Goal: Information Seeking & Learning: Learn about a topic

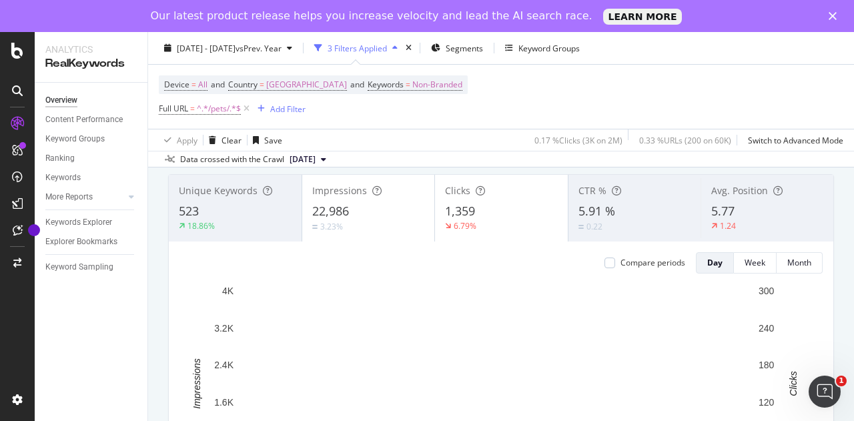
scroll to position [77, 0]
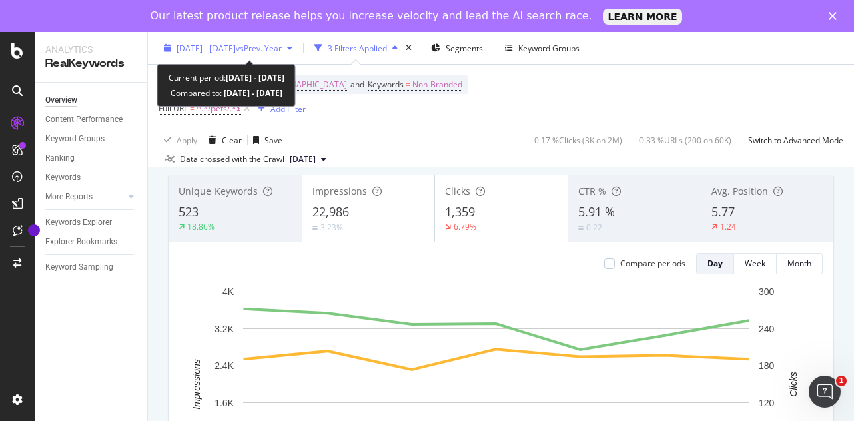
click at [282, 46] on span "vs Prev. Year" at bounding box center [258, 47] width 46 height 11
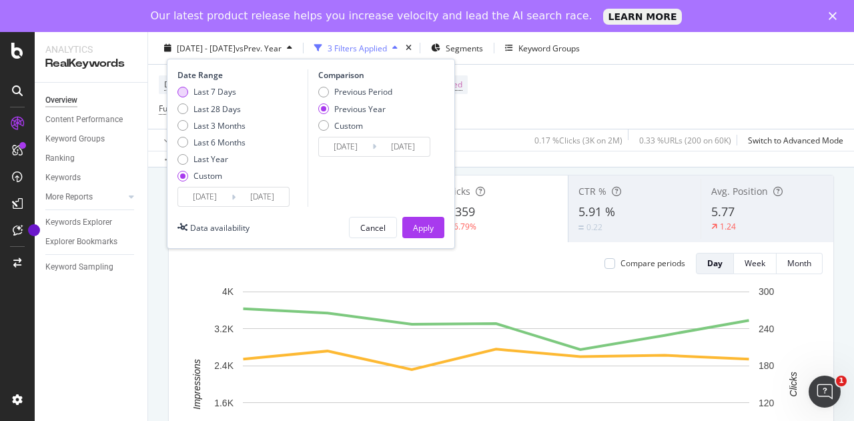
click at [223, 92] on div "Last 7 Days" at bounding box center [214, 91] width 43 height 11
type input "[DATE]"
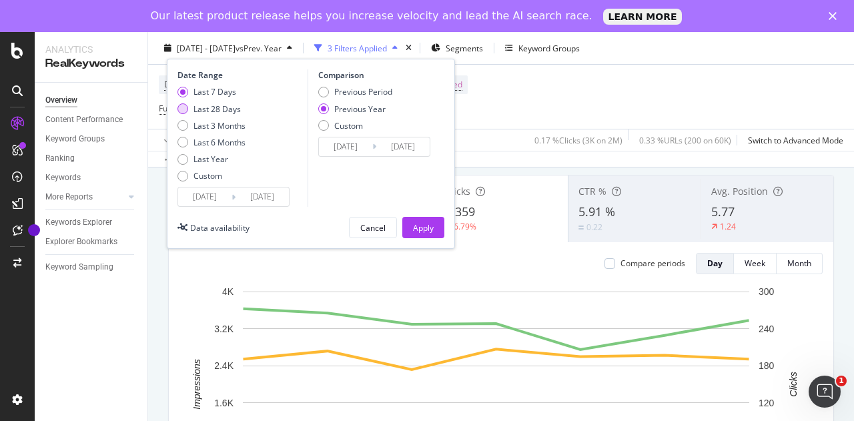
click at [228, 110] on div "Last 28 Days" at bounding box center [216, 108] width 47 height 11
type input "[DATE]"
click at [210, 177] on div "Custom" at bounding box center [207, 175] width 29 height 11
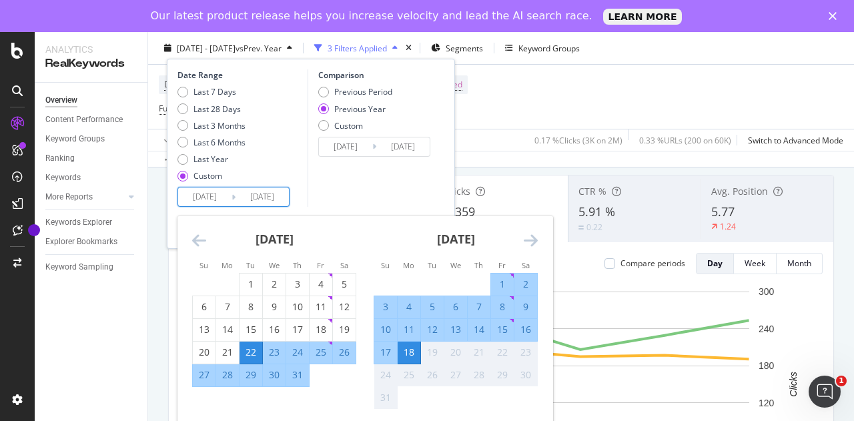
click at [225, 196] on input "[DATE]" at bounding box center [204, 196] width 53 height 19
click at [245, 279] on div "1" at bounding box center [250, 284] width 23 height 13
type input "[DATE]"
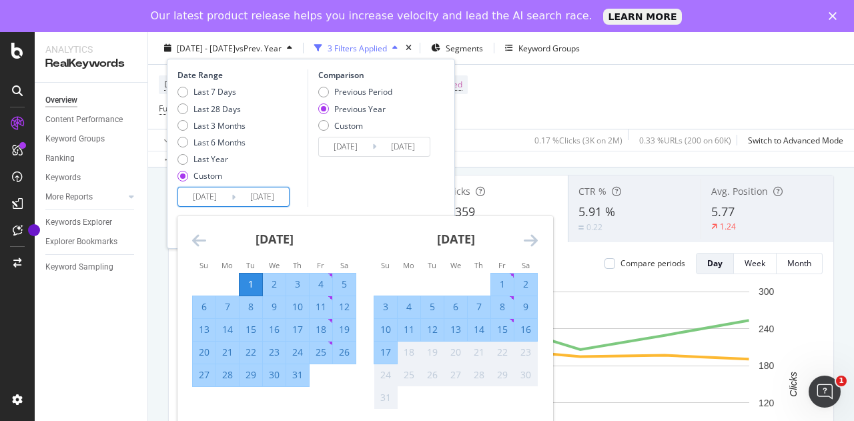
click at [297, 374] on div "31" at bounding box center [297, 374] width 23 height 13
type input "[DATE]"
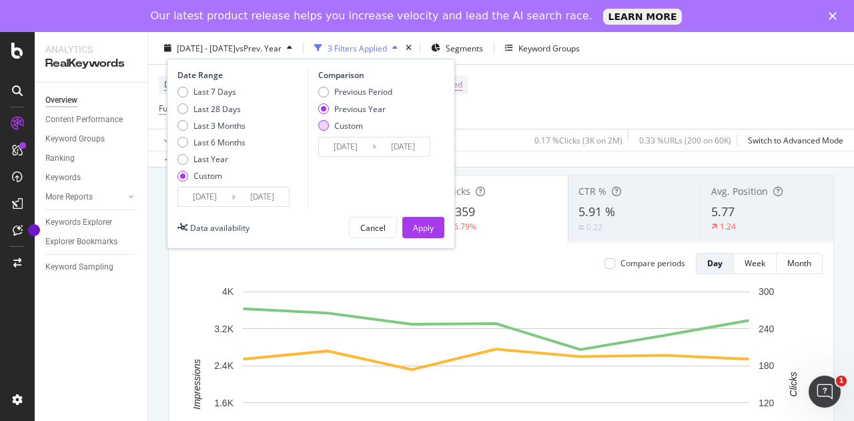
click at [342, 129] on div "Custom" at bounding box center [348, 124] width 29 height 11
click at [343, 145] on input "[DATE]" at bounding box center [345, 146] width 53 height 19
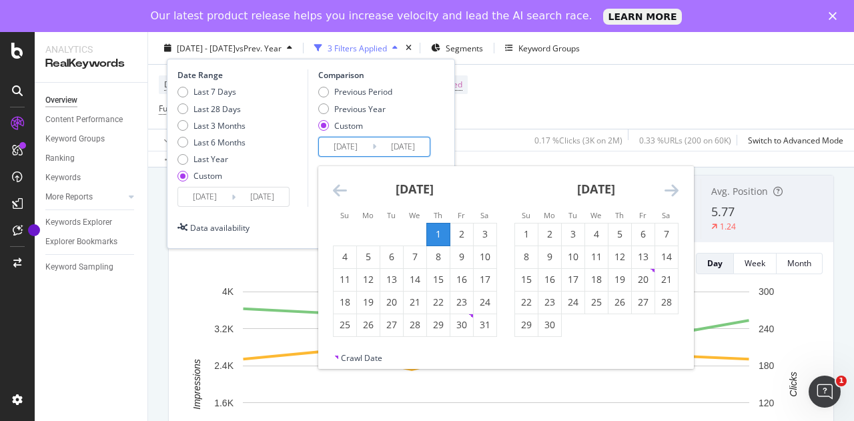
click at [338, 187] on icon "Move backward to switch to the previous month." at bounding box center [340, 190] width 14 height 16
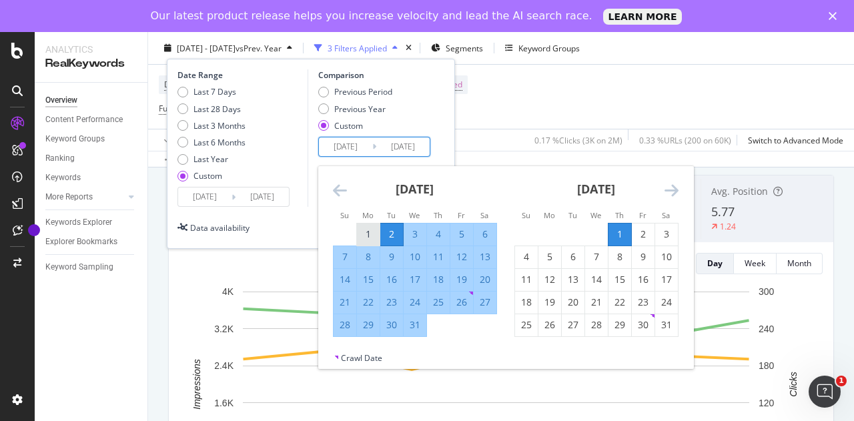
click at [365, 231] on div "1" at bounding box center [368, 233] width 23 height 13
type input "[DATE]"
click at [411, 331] on div "31" at bounding box center [415, 324] width 23 height 13
type input "[DATE]"
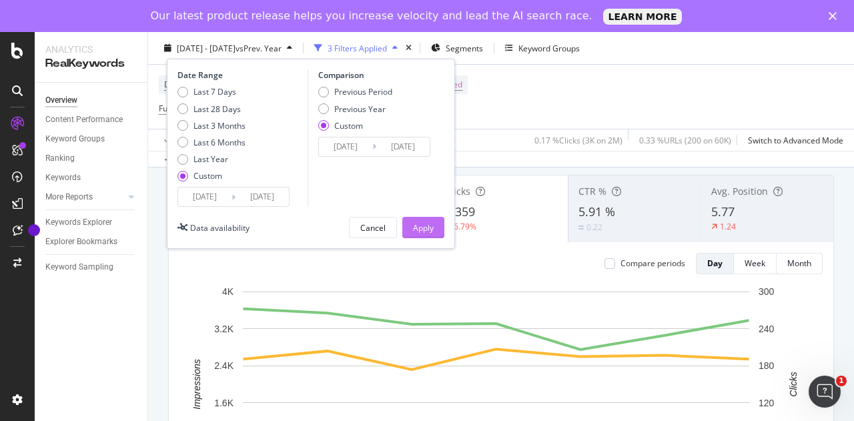
click at [432, 226] on div "Apply" at bounding box center [423, 226] width 21 height 11
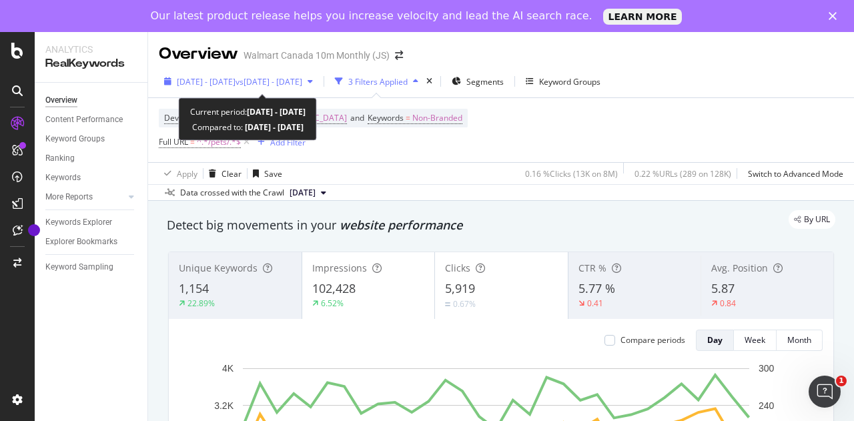
click at [302, 81] on span "vs [DATE] - [DATE]" at bounding box center [268, 81] width 67 height 11
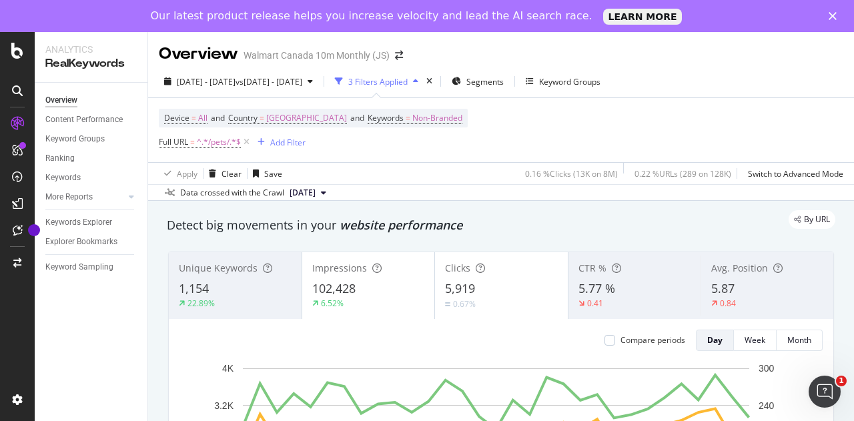
click at [487, 120] on div "Device = All and Country = [GEOGRAPHIC_DATA] and Keywords = Non-Branded Full UR…" at bounding box center [501, 130] width 684 height 64
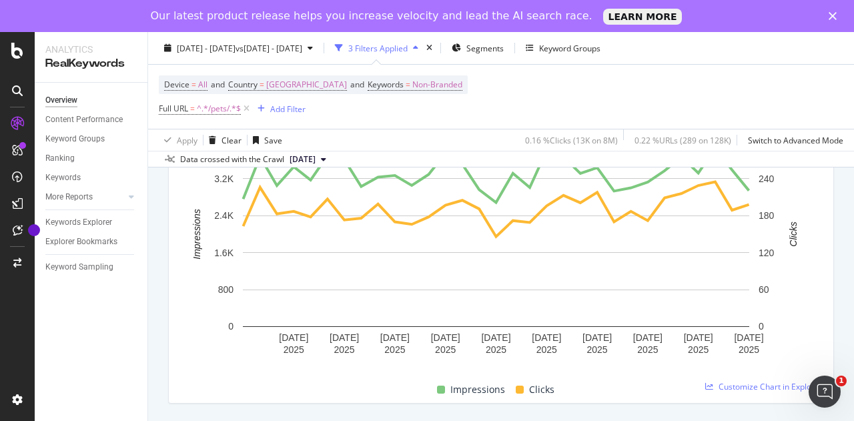
scroll to position [208, 0]
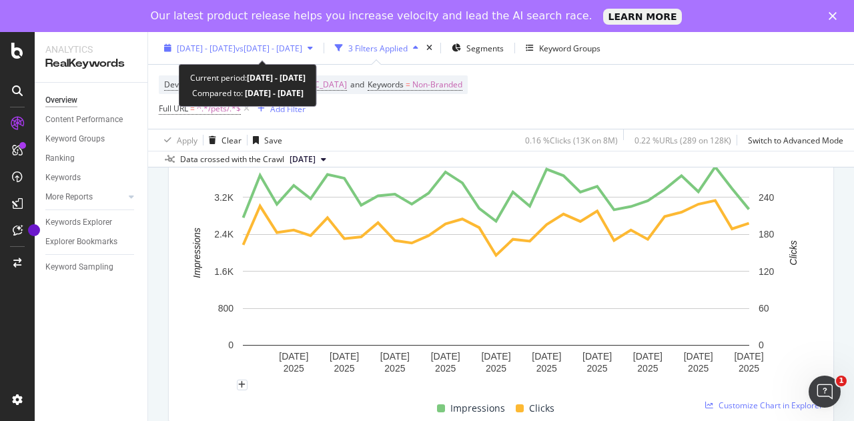
click at [318, 41] on div "[DATE] - [DATE] vs [DATE] - [DATE]" at bounding box center [238, 48] width 159 height 20
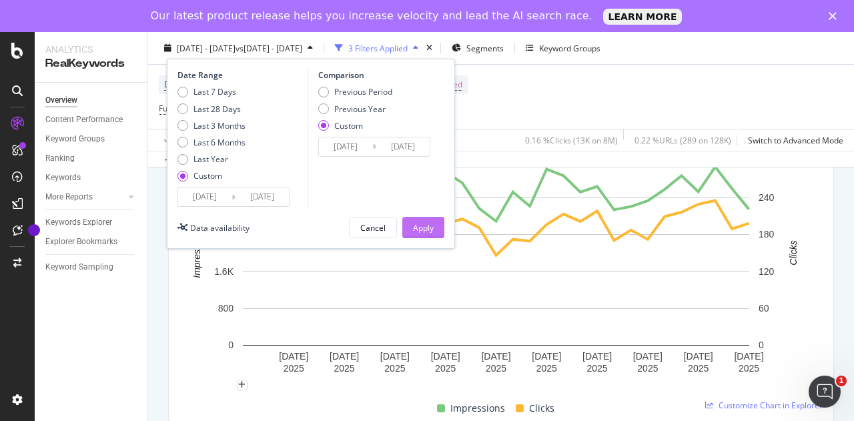
click at [422, 224] on div "Apply" at bounding box center [423, 226] width 21 height 11
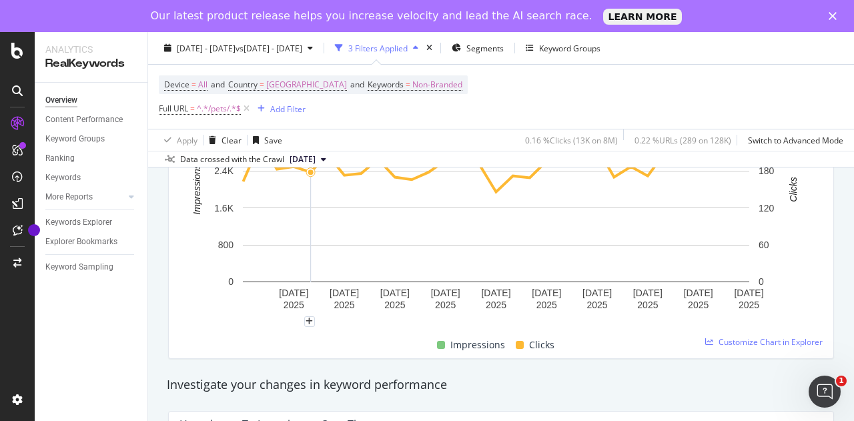
scroll to position [272, 0]
click at [522, 345] on div "Clicks" at bounding box center [534, 344] width 49 height 16
click at [514, 350] on div "Clicks" at bounding box center [534, 344] width 49 height 16
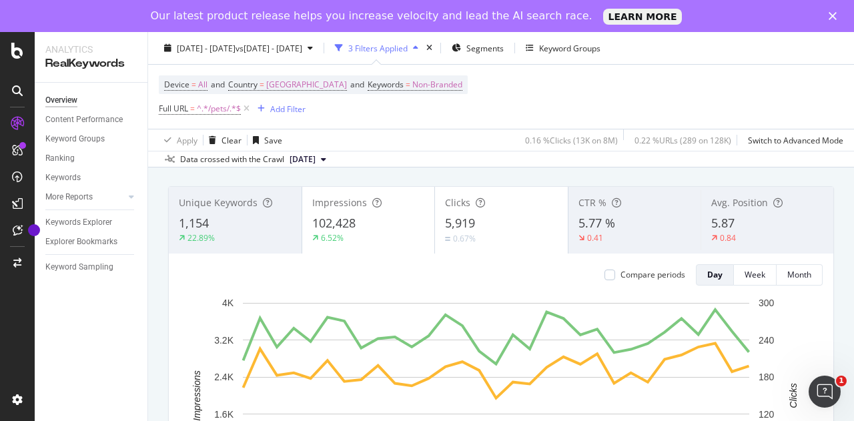
scroll to position [65, 0]
click at [486, 225] on div "5,919" at bounding box center [501, 223] width 113 height 17
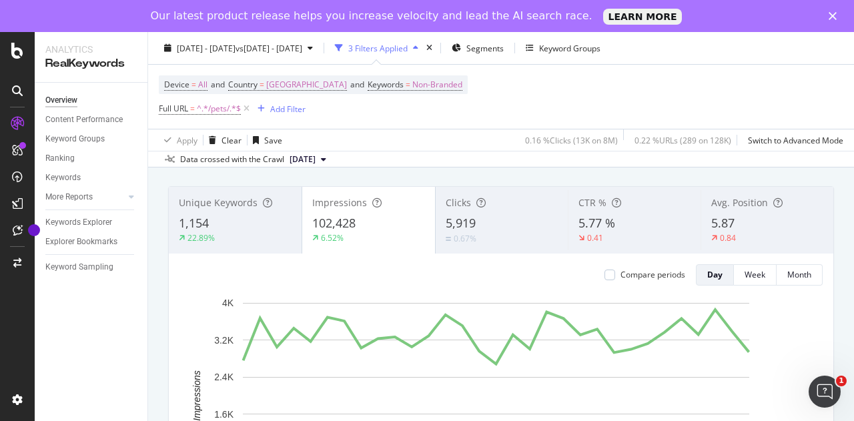
click at [485, 238] on div "0.67%" at bounding box center [502, 238] width 113 height 13
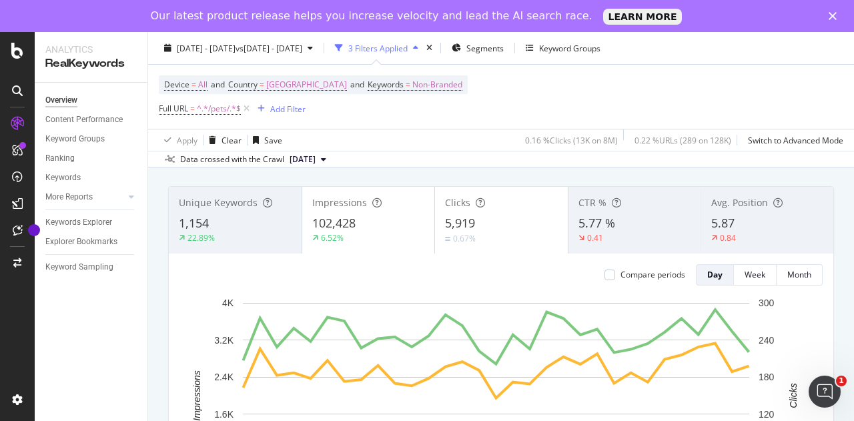
click at [476, 224] on div "5,919" at bounding box center [501, 223] width 113 height 17
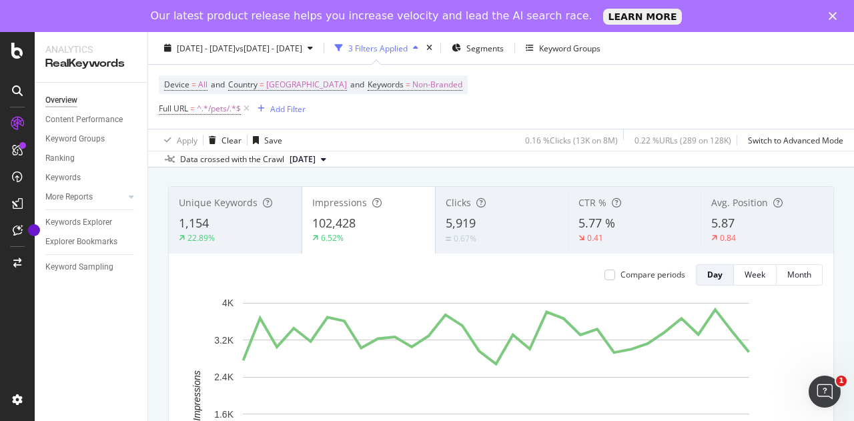
click at [362, 232] on div "102,428" at bounding box center [368, 223] width 113 height 17
click at [250, 215] on div "Unique Keywords 1,154 22.89%" at bounding box center [235, 220] width 133 height 60
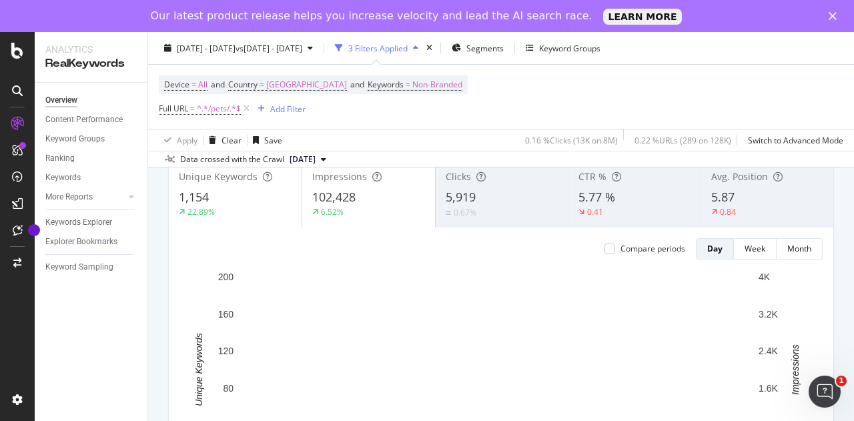
scroll to position [82, 0]
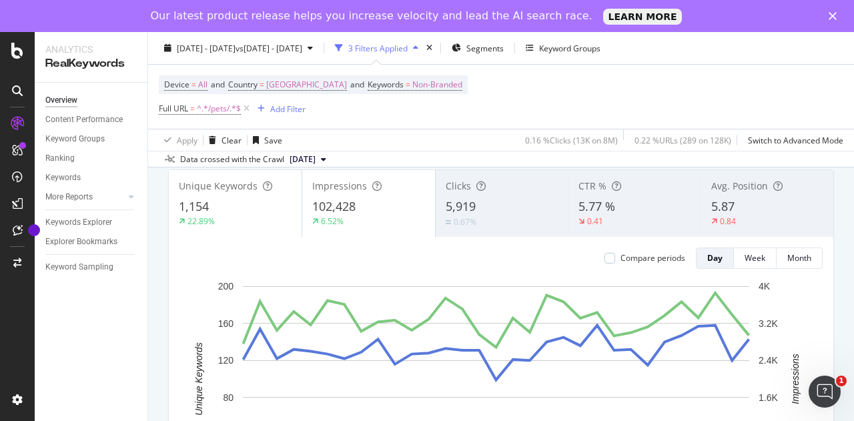
click at [445, 231] on div "Clicks 5,919 0.67%" at bounding box center [502, 203] width 133 height 60
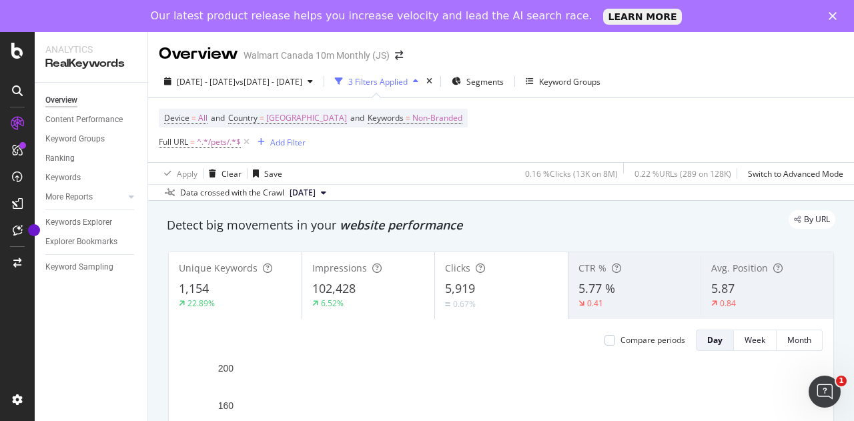
scroll to position [37, 0]
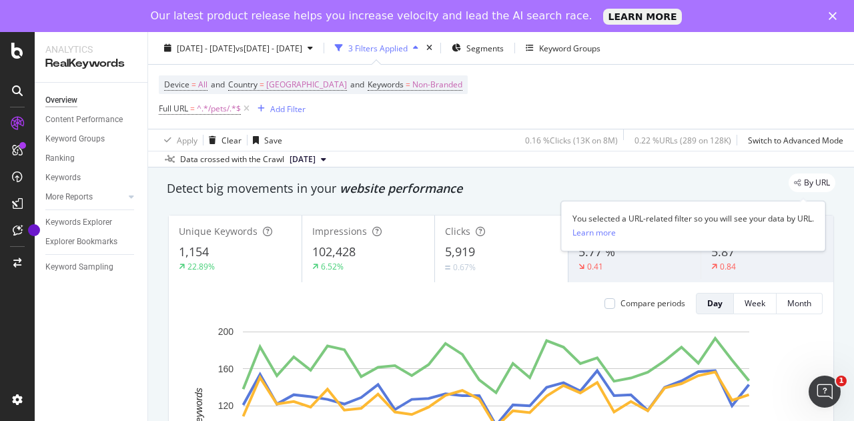
click at [804, 183] on span "By URL" at bounding box center [817, 183] width 26 height 8
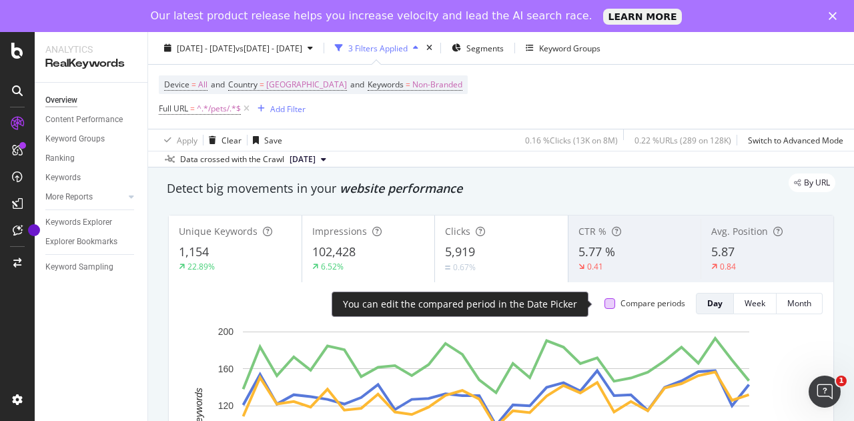
click at [604, 307] on div at bounding box center [609, 303] width 11 height 11
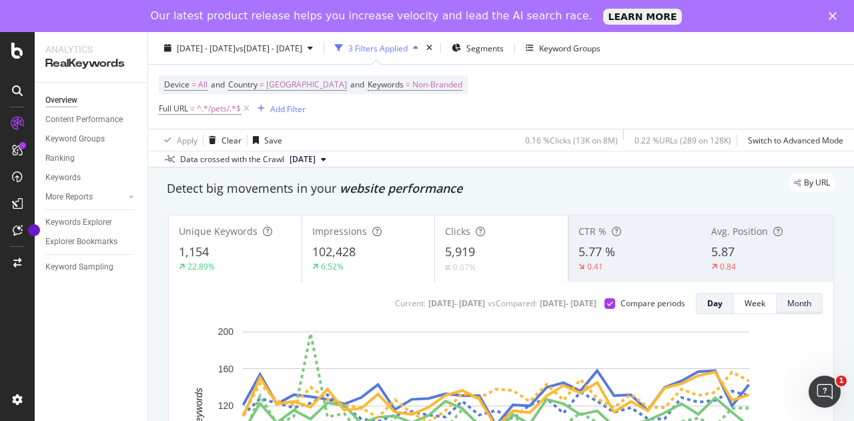
click at [787, 302] on div "Month" at bounding box center [799, 303] width 24 height 11
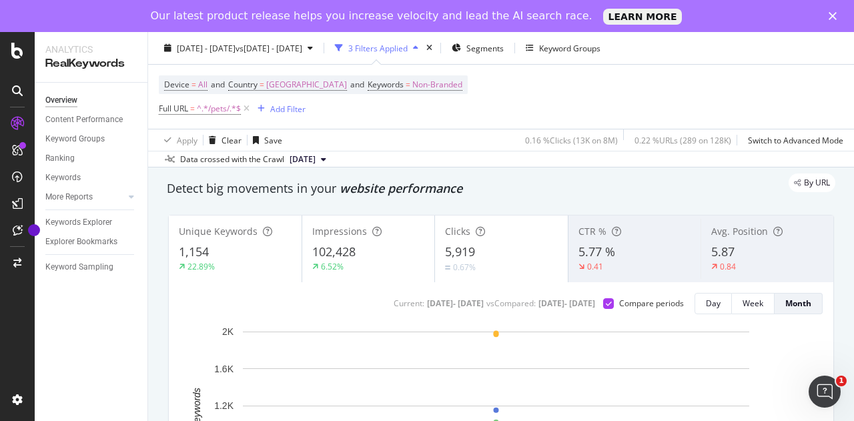
click at [364, 252] on div "102,428" at bounding box center [368, 251] width 113 height 17
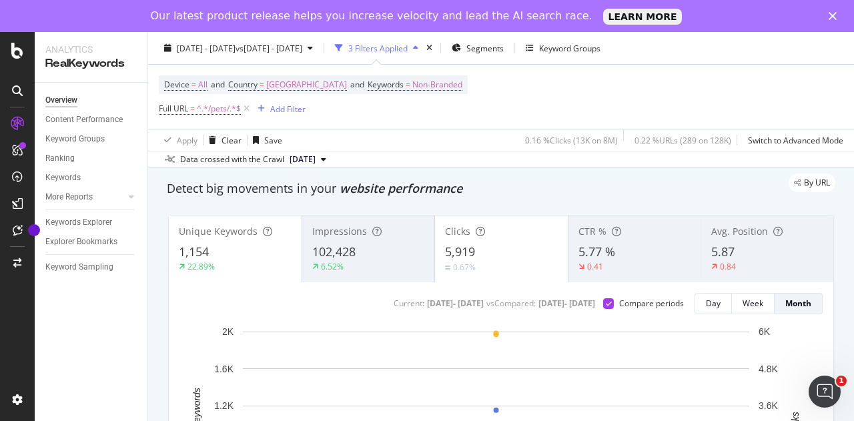
click at [217, 250] on div "1,154" at bounding box center [235, 251] width 113 height 17
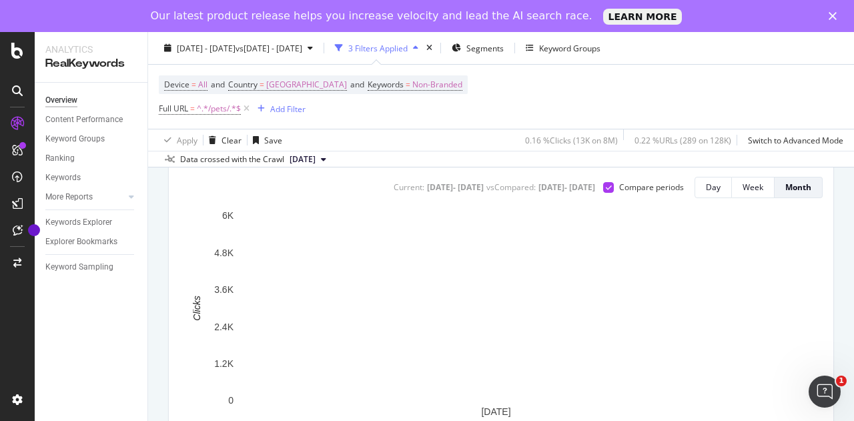
scroll to position [136, 0]
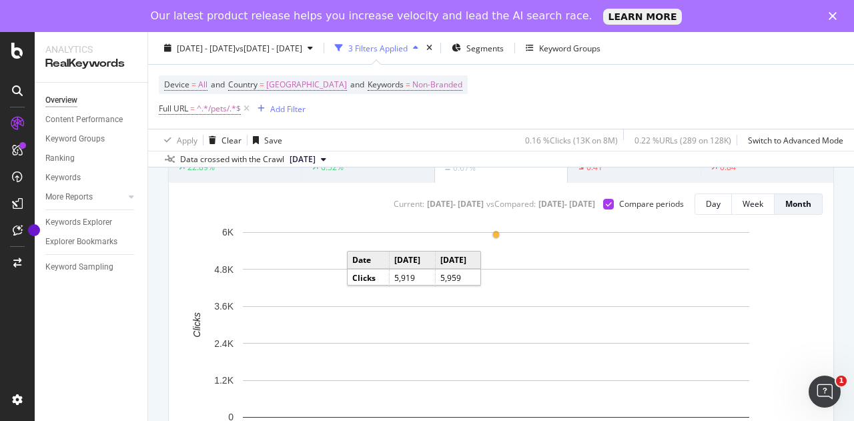
click at [497, 240] on rect "A chart." at bounding box center [496, 324] width 506 height 185
click at [497, 239] on circle "A chart." at bounding box center [496, 234] width 9 height 9
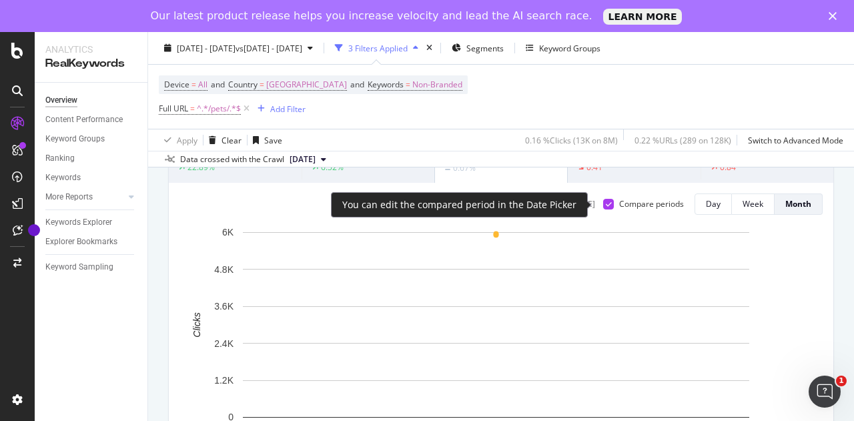
click at [604, 206] on div at bounding box center [608, 204] width 11 height 11
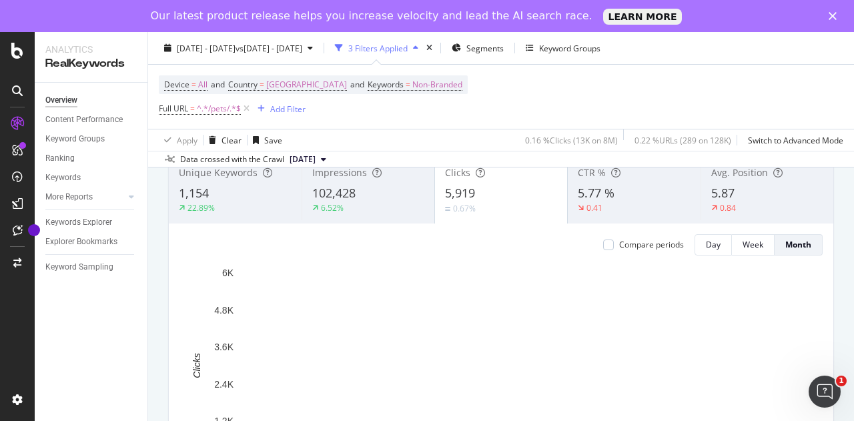
scroll to position [96, 0]
click at [694, 247] on button "Day" at bounding box center [712, 243] width 37 height 21
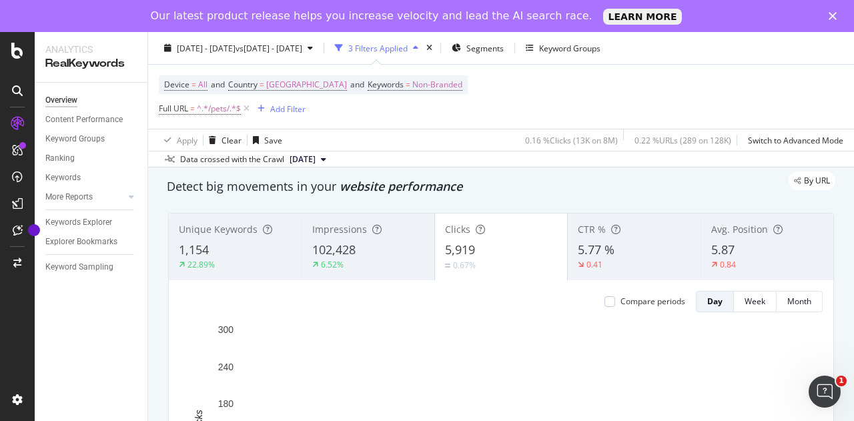
scroll to position [39, 0]
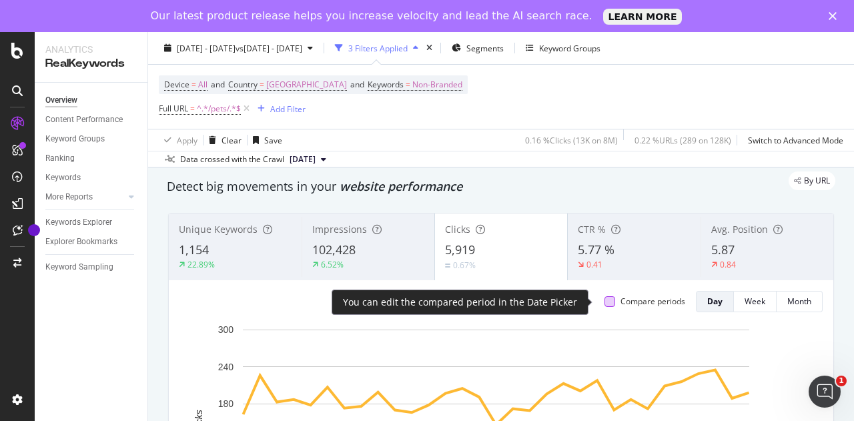
click at [604, 298] on div at bounding box center [609, 301] width 11 height 11
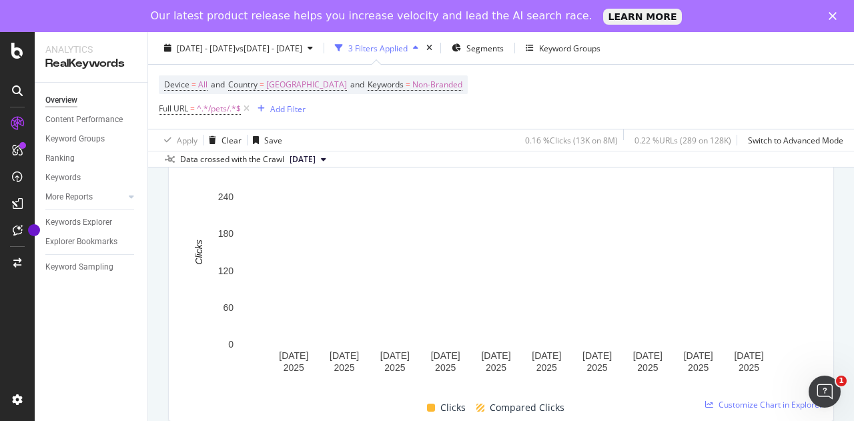
scroll to position [209, 0]
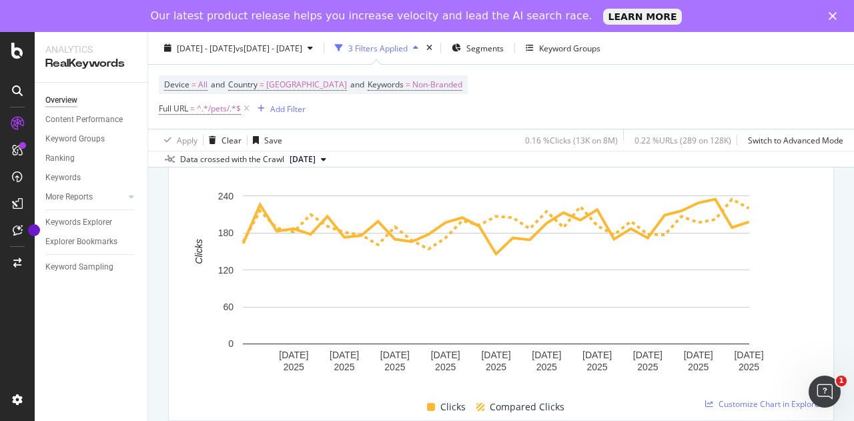
click at [111, 330] on div "Overview Content Performance Keyword Groups Ranking Keywords More Reports Count…" at bounding box center [91, 268] width 113 height 370
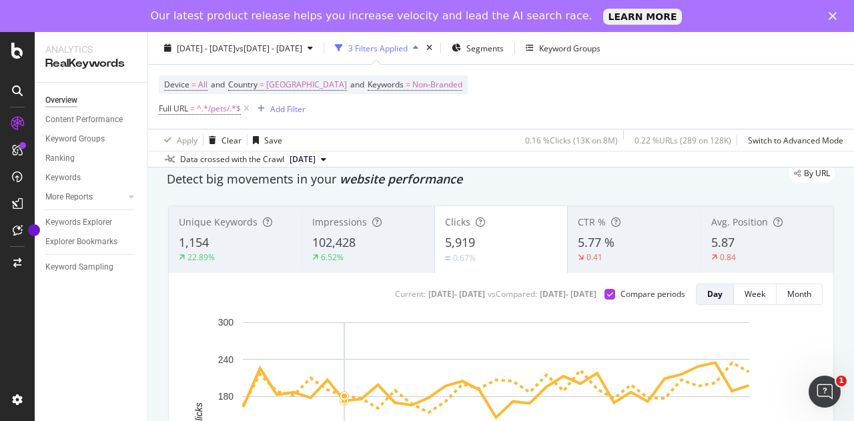
scroll to position [5, 0]
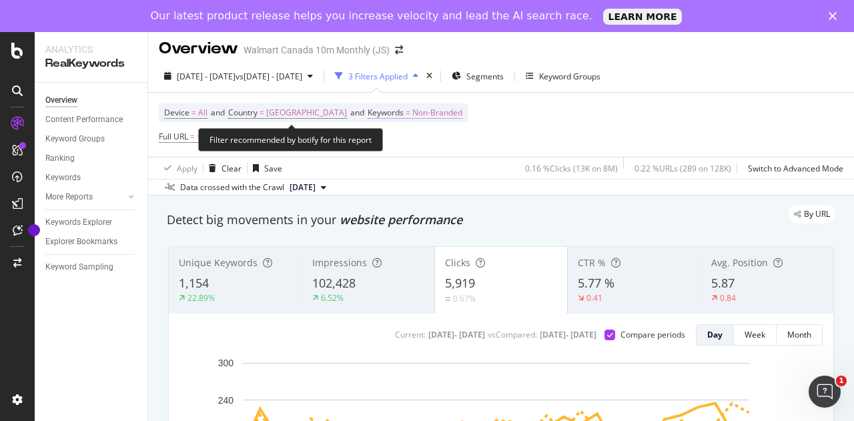
click at [412, 105] on span "Non-Branded" at bounding box center [437, 112] width 50 height 19
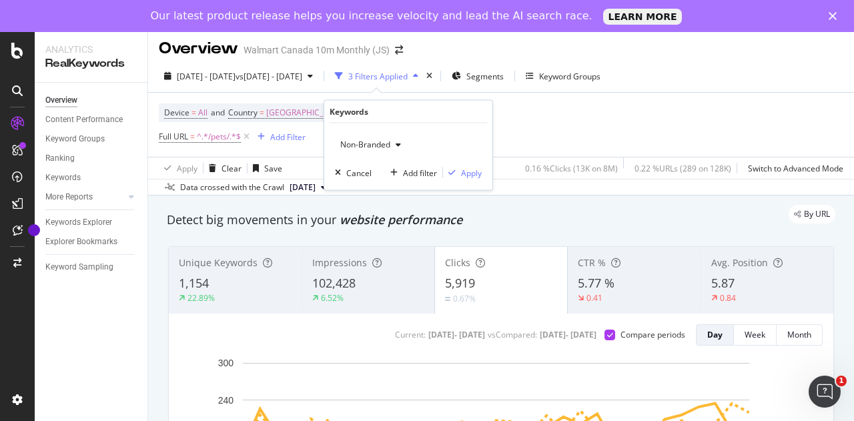
click at [378, 144] on span "Non-Branded" at bounding box center [362, 144] width 55 height 11
click at [534, 125] on div "Device = All and Country = [GEOGRAPHIC_DATA] and Keywords = Non-Branded Full UR…" at bounding box center [501, 125] width 684 height 64
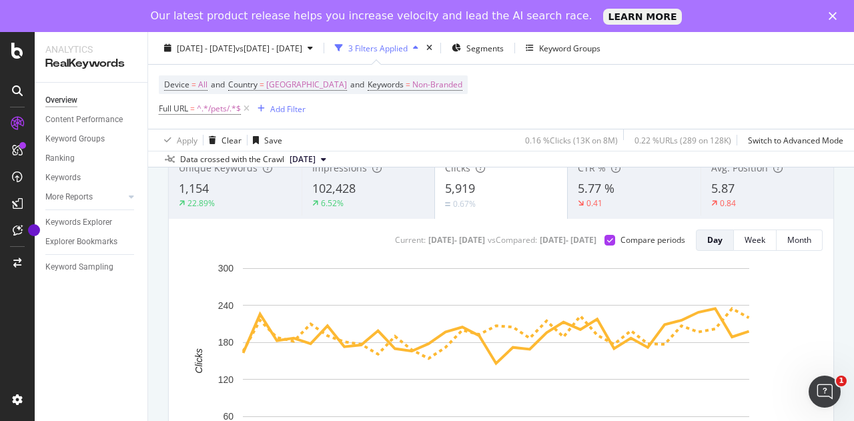
scroll to position [101, 0]
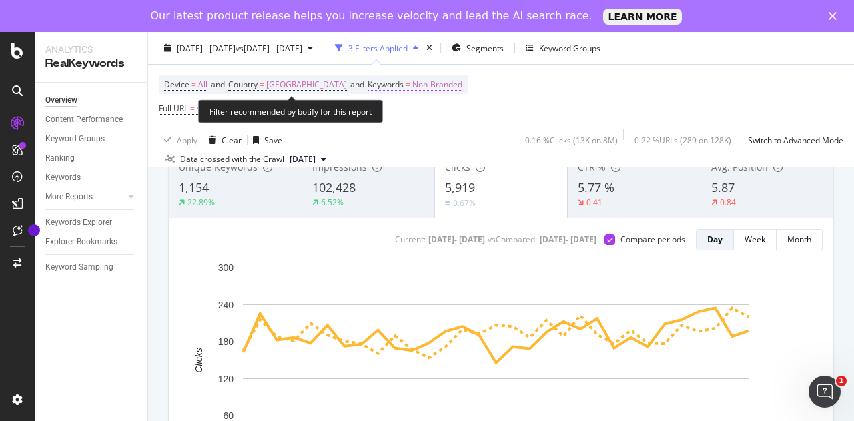
click at [412, 85] on span "Non-Branded" at bounding box center [437, 84] width 50 height 19
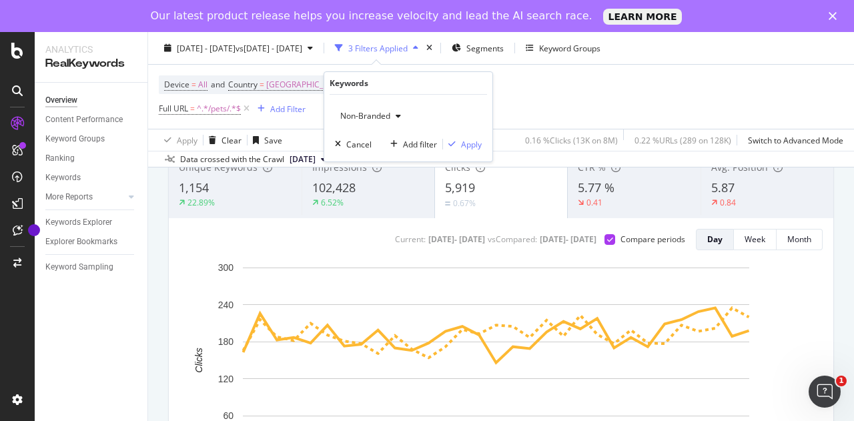
click at [396, 113] on icon "button" at bounding box center [398, 116] width 5 height 8
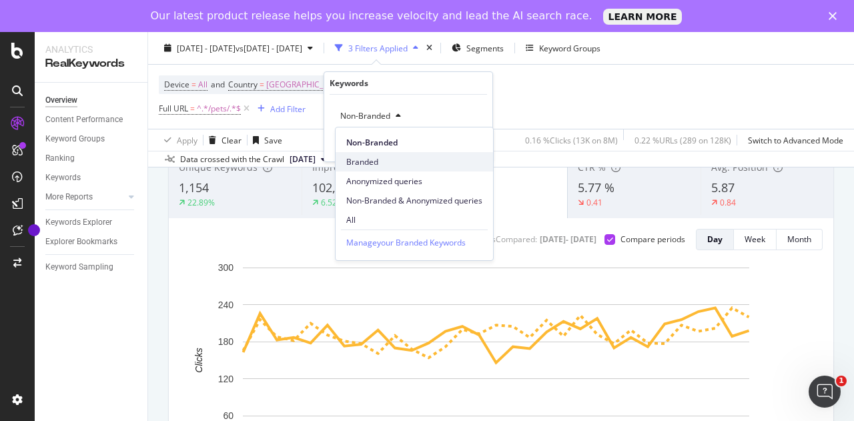
click at [368, 159] on span "Branded" at bounding box center [414, 162] width 136 height 12
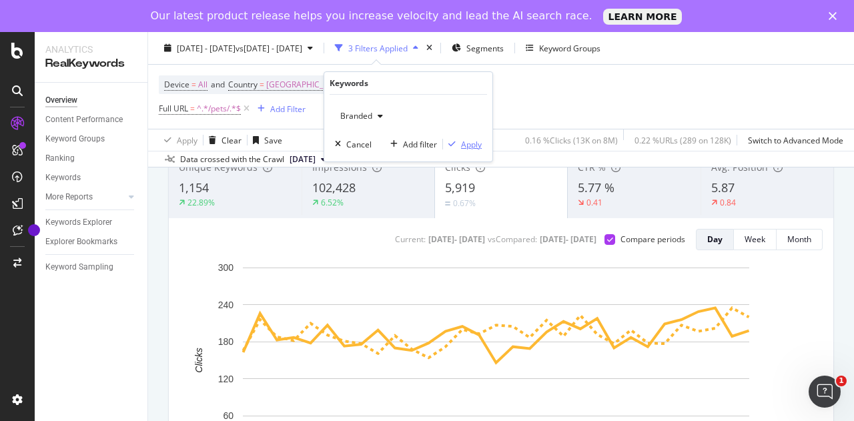
click at [475, 143] on div "Apply" at bounding box center [471, 144] width 21 height 11
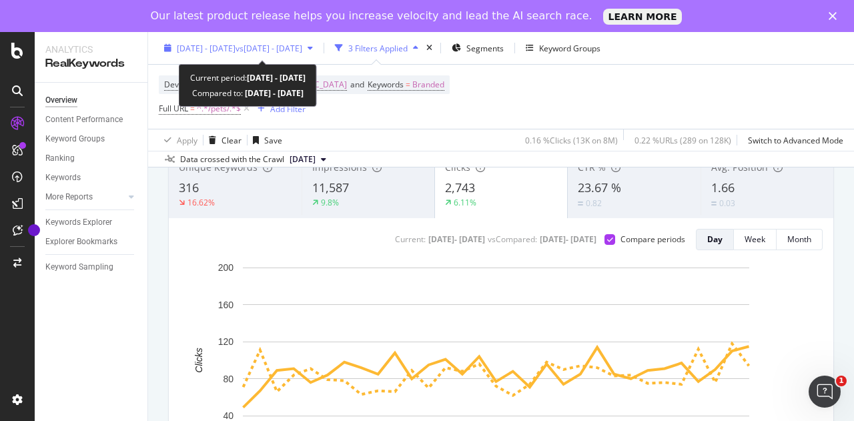
click at [285, 41] on div "[DATE] - [DATE] vs [DATE] - [DATE]" at bounding box center [238, 48] width 159 height 20
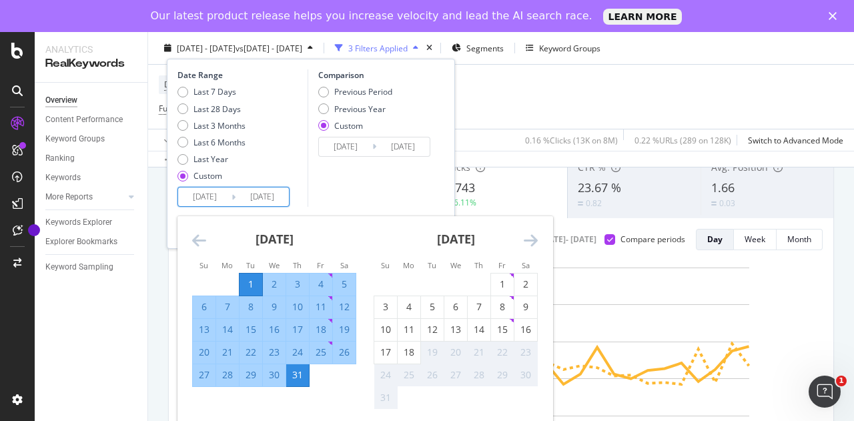
click at [221, 193] on input "[DATE]" at bounding box center [204, 196] width 53 height 19
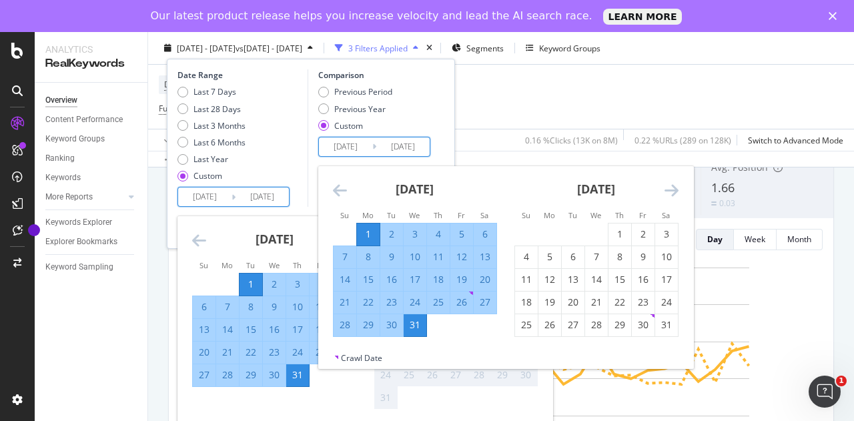
click at [364, 145] on input "[DATE]" at bounding box center [345, 146] width 53 height 19
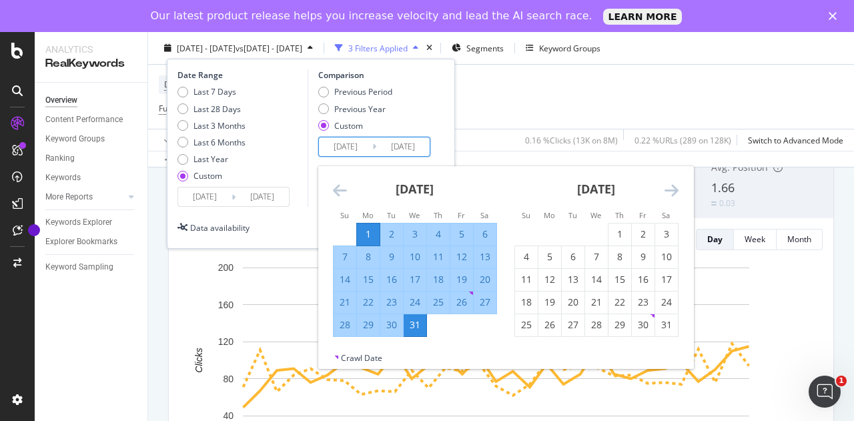
click at [335, 188] on icon "Move backward to switch to the previous month." at bounding box center [340, 190] width 14 height 16
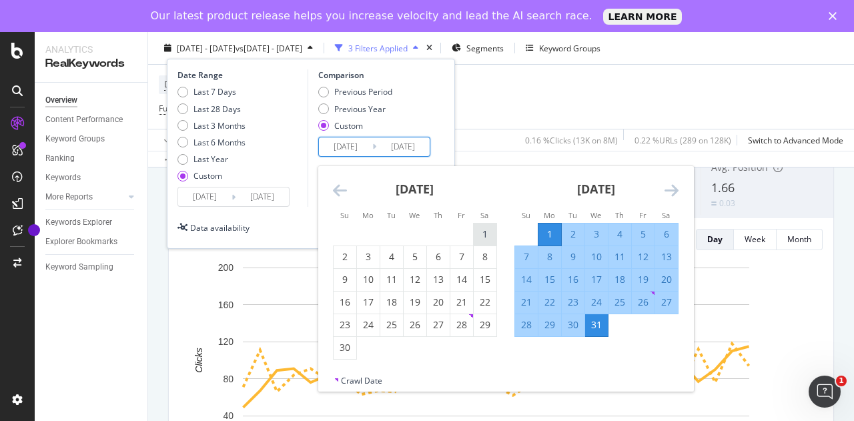
click at [480, 233] on div "1" at bounding box center [485, 233] width 23 height 13
type input "[DATE]"
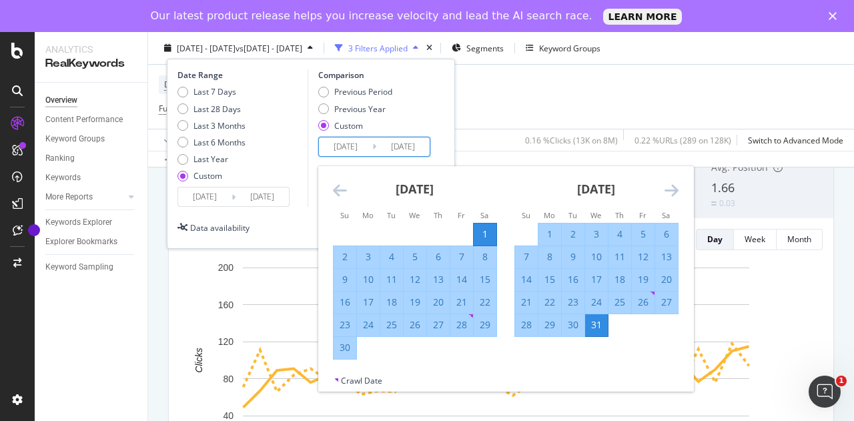
click at [345, 346] on div "30" at bounding box center [345, 347] width 23 height 13
type input "[DATE]"
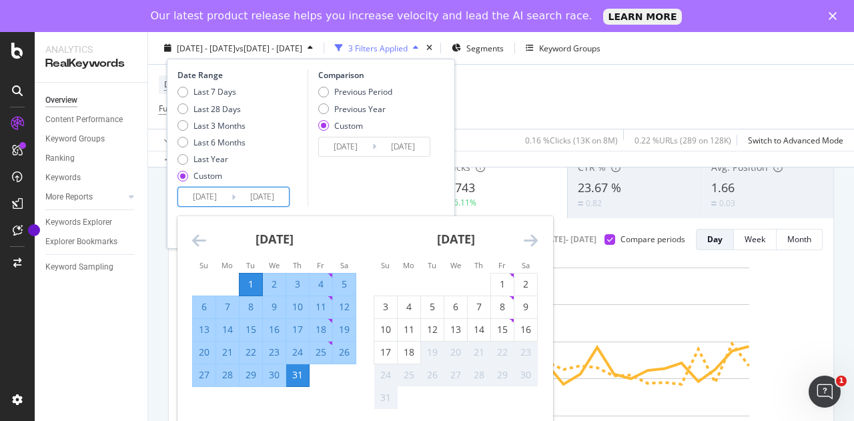
click at [227, 193] on input "[DATE]" at bounding box center [204, 196] width 53 height 19
click at [375, 181] on div "Comparison Previous Period Previous Year Custom [DATE] Navigate forward to inte…" at bounding box center [371, 137] width 127 height 137
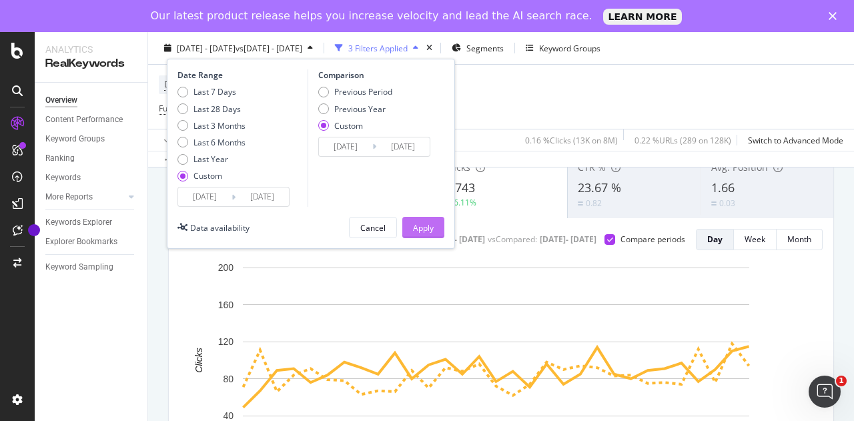
click at [424, 231] on div "Apply" at bounding box center [423, 226] width 21 height 11
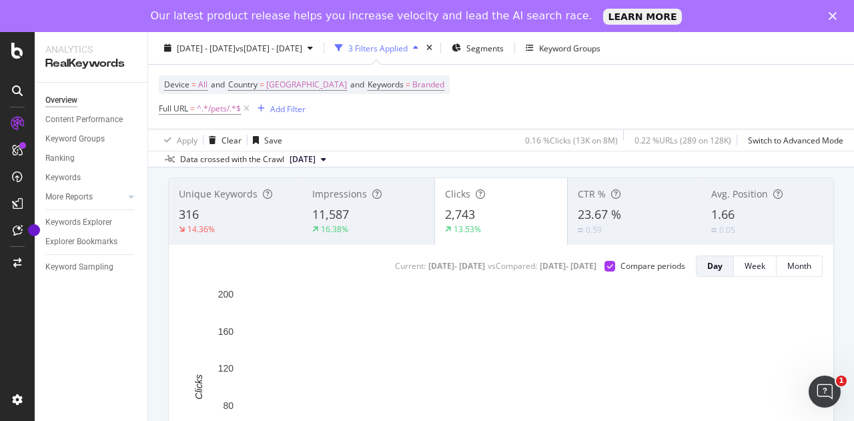
scroll to position [74, 0]
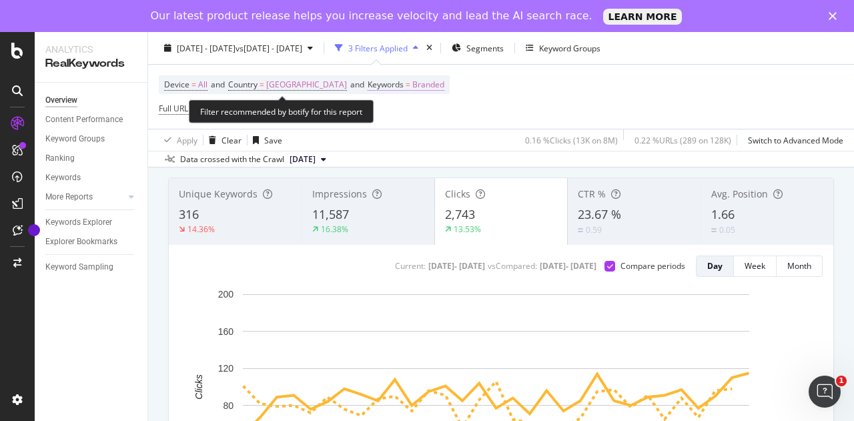
click at [412, 88] on span "Branded" at bounding box center [428, 84] width 32 height 19
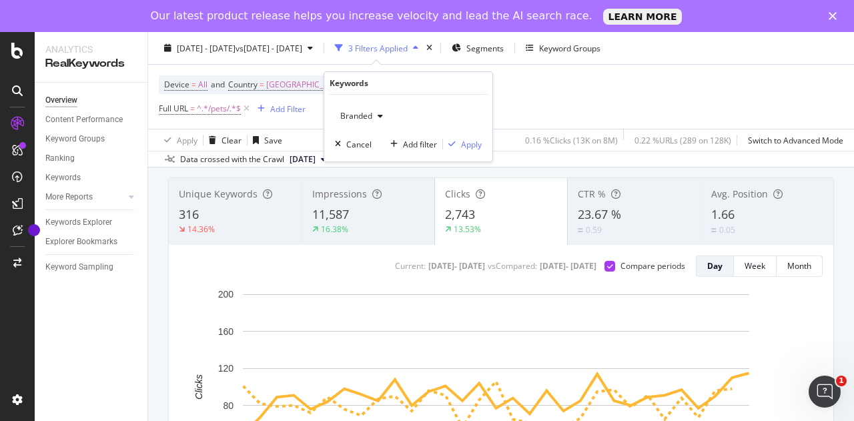
click at [374, 118] on div "button" at bounding box center [380, 116] width 16 height 8
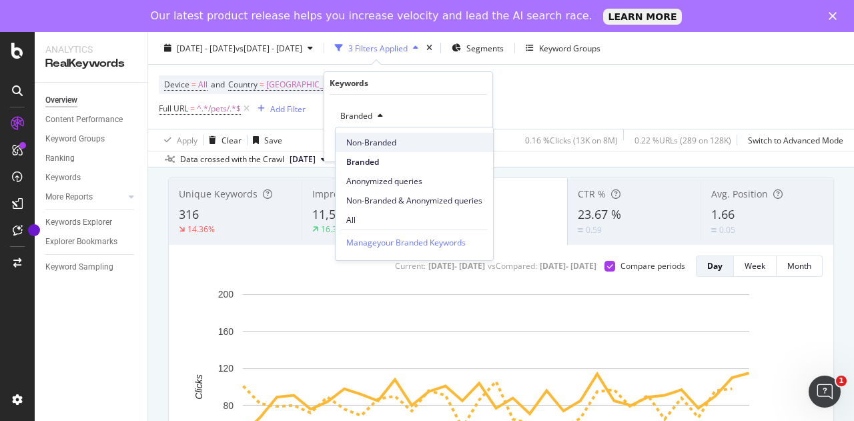
click at [375, 139] on span "Non-Branded" at bounding box center [414, 143] width 136 height 12
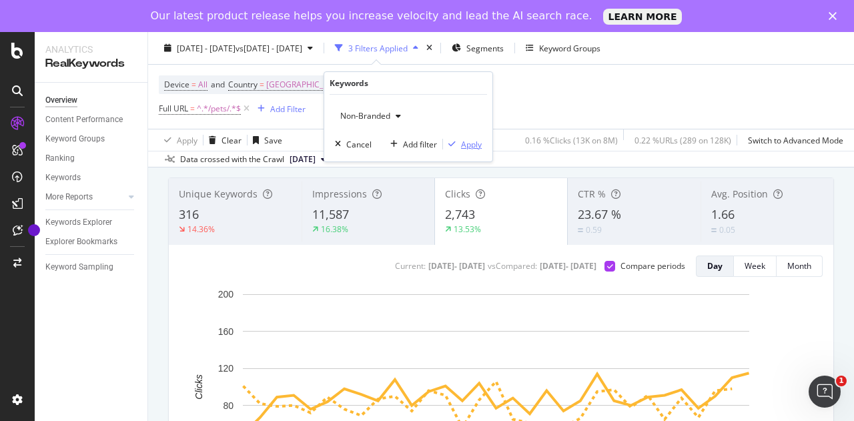
click at [470, 145] on div "Apply" at bounding box center [471, 144] width 21 height 11
